Goal: Check status: Check status

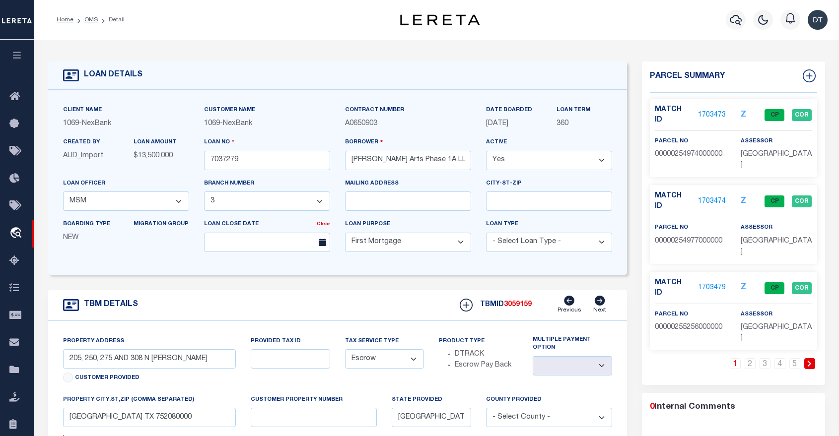
select select "613"
select select "1029"
select select "10"
select select "Escrow"
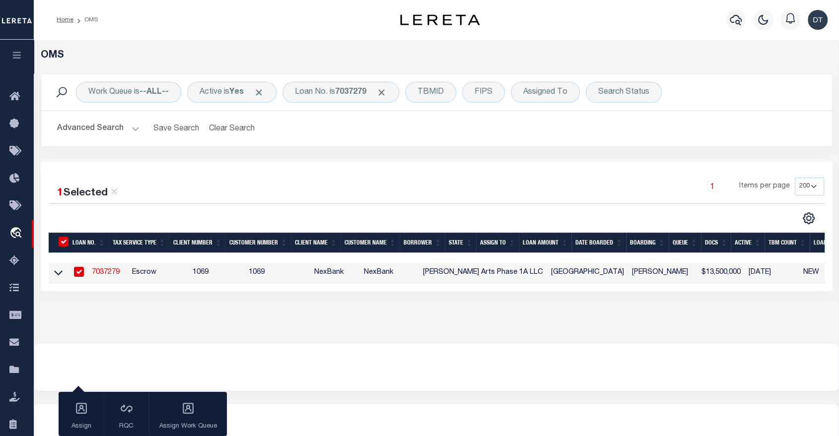
click at [105, 276] on link "7037279" at bounding box center [106, 272] width 28 height 7
